Goal: Information Seeking & Learning: Learn about a topic

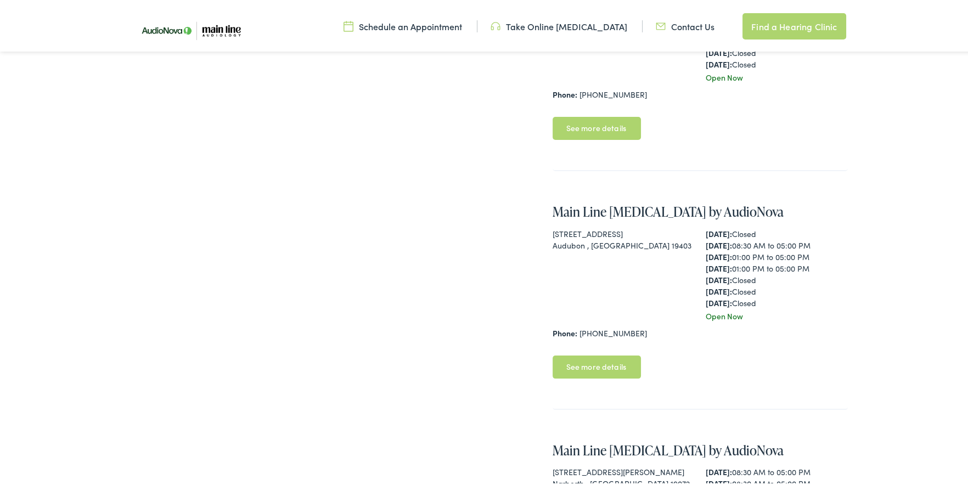
scroll to position [493, 0]
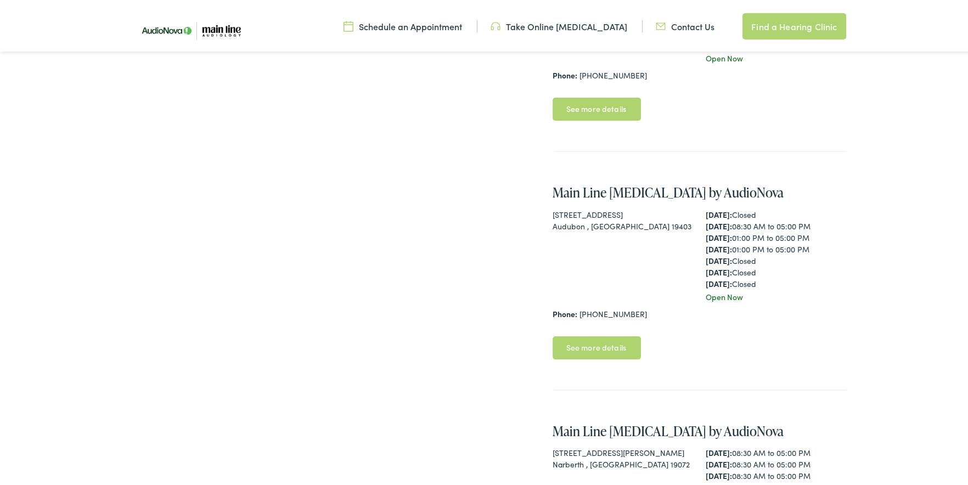
click at [599, 343] on link "See more details" at bounding box center [597, 345] width 88 height 23
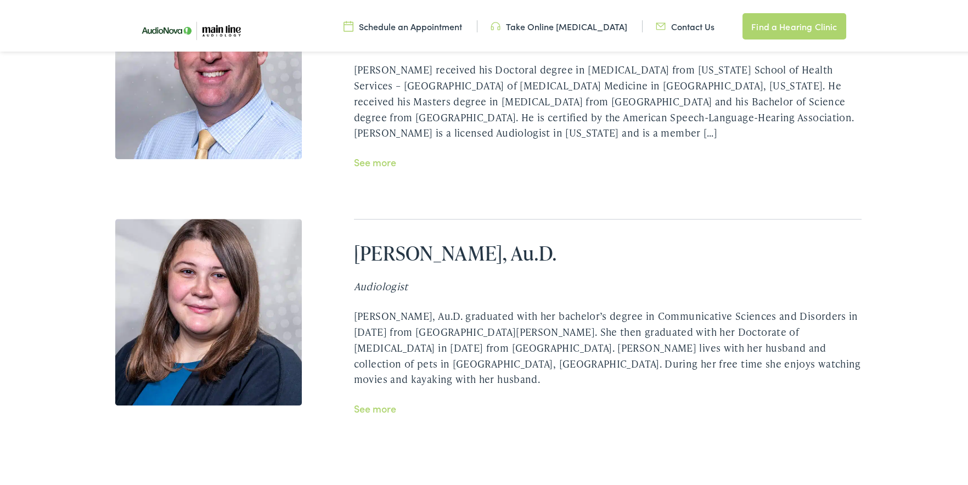
scroll to position [2525, 0]
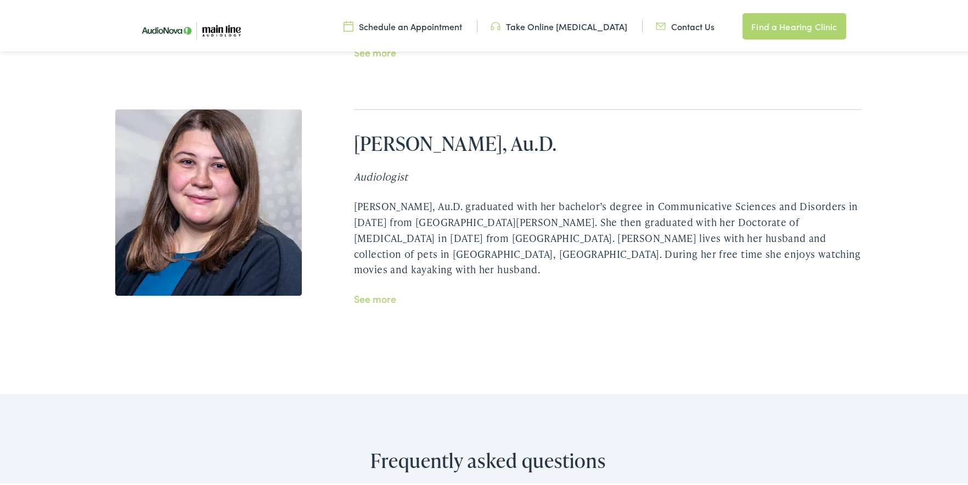
click at [371, 290] on link "See more" at bounding box center [375, 297] width 42 height 14
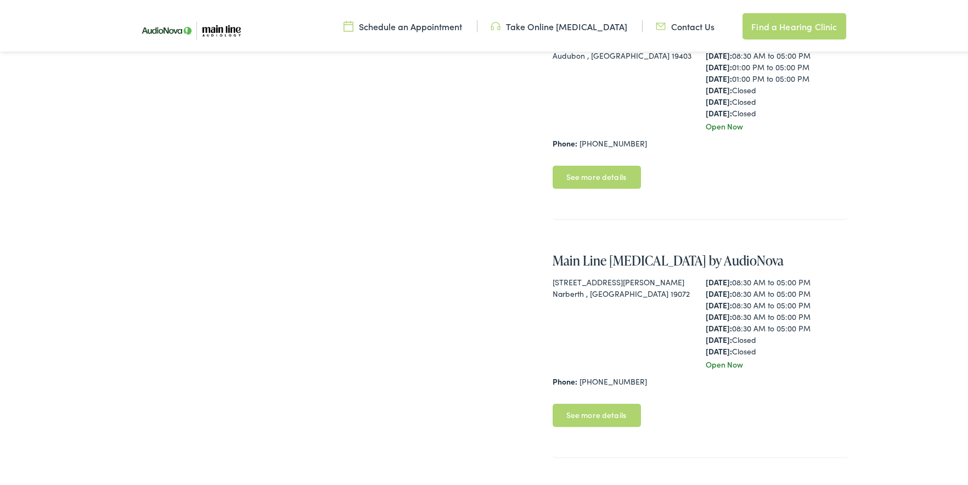
scroll to position [768, 0]
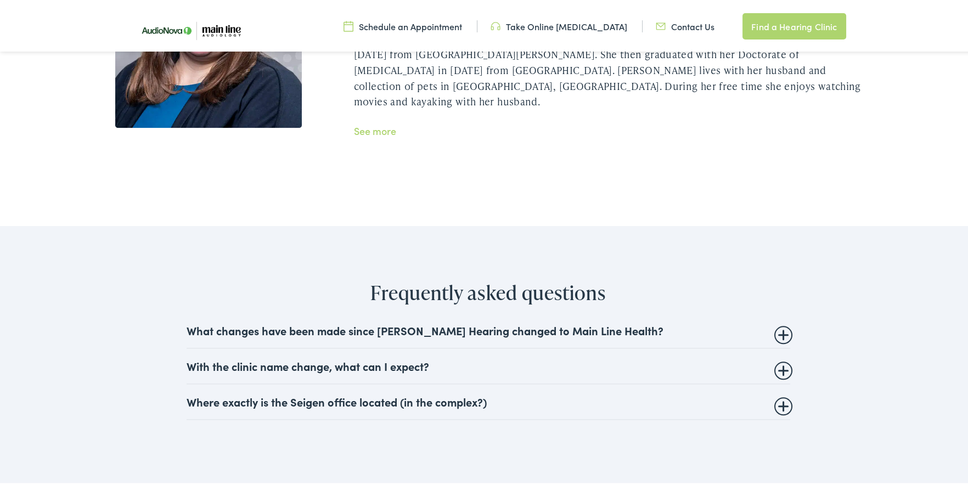
scroll to position [2694, 0]
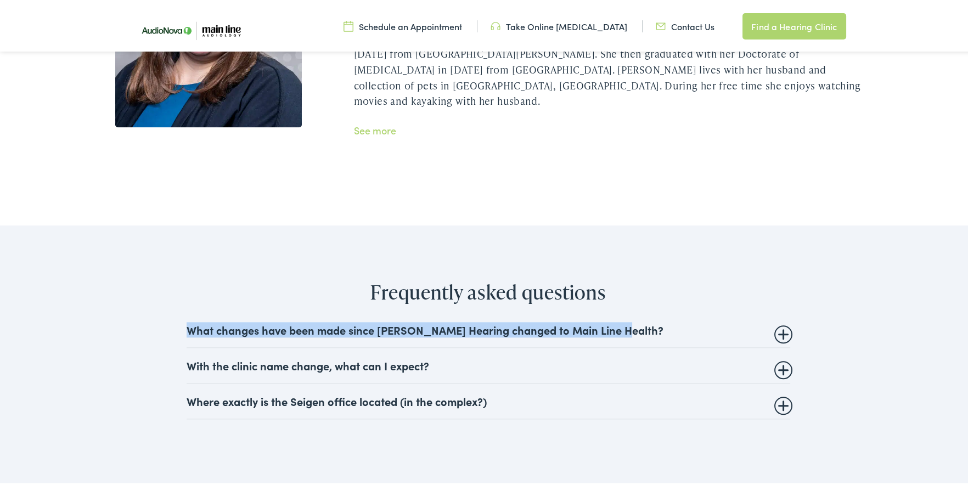
click at [779, 321] on summary "What changes have been made since Scallan Hearing changed to Main Line Health?" at bounding box center [489, 327] width 604 height 13
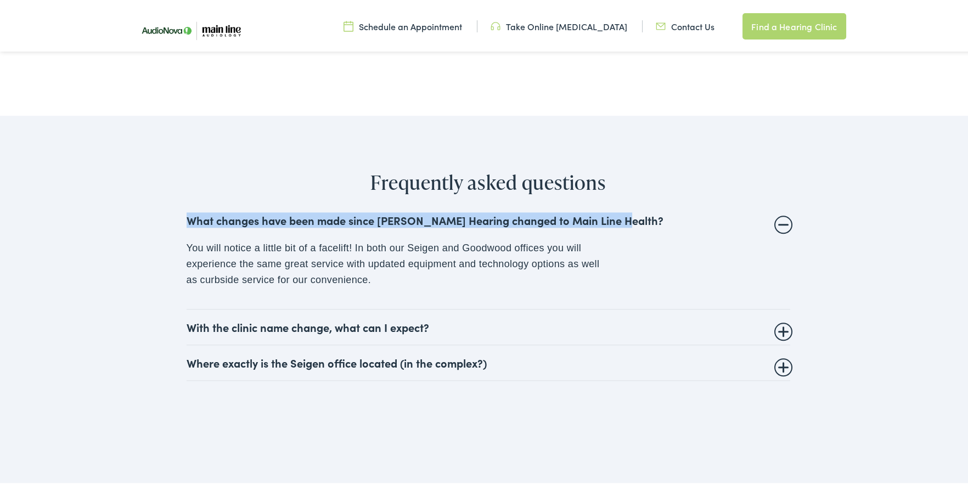
scroll to position [2858, 0]
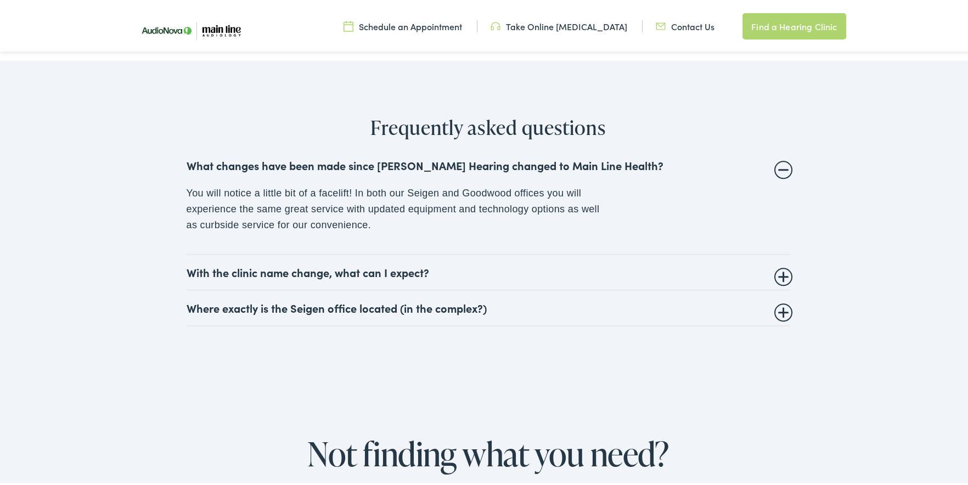
click at [781, 263] on summary "With the clinic name change, what can I expect?" at bounding box center [489, 269] width 604 height 13
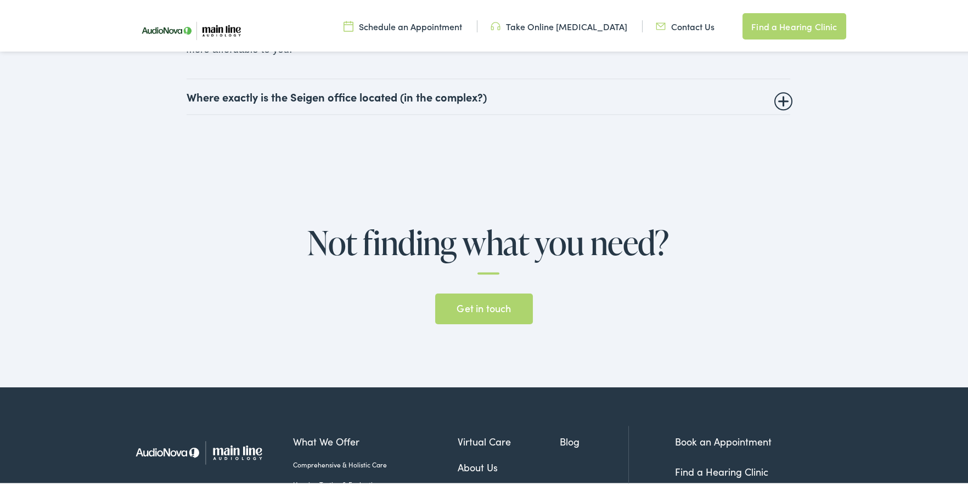
scroll to position [2968, 0]
